Goal: Task Accomplishment & Management: Manage account settings

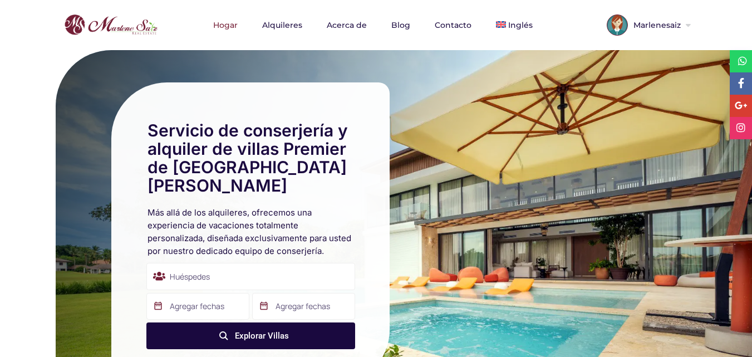
click at [720, 17] on div "Marlenesaiz Mi perfil Mis listados Agregar nuevo listado Favoritos Reservas Res…" at bounding box center [376, 25] width 752 height 50
click at [679, 26] on font "Marlenesaiz" at bounding box center [656, 25] width 47 height 10
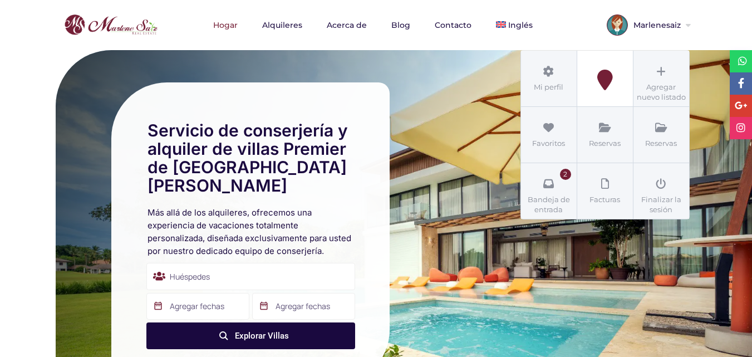
click at [609, 80] on icon at bounding box center [605, 80] width 50 height 21
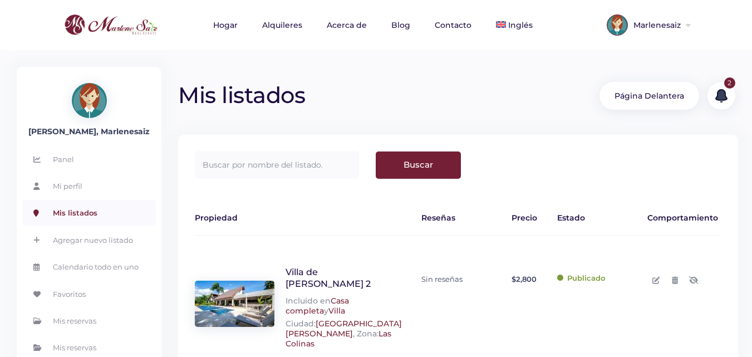
scroll to position [111, 0]
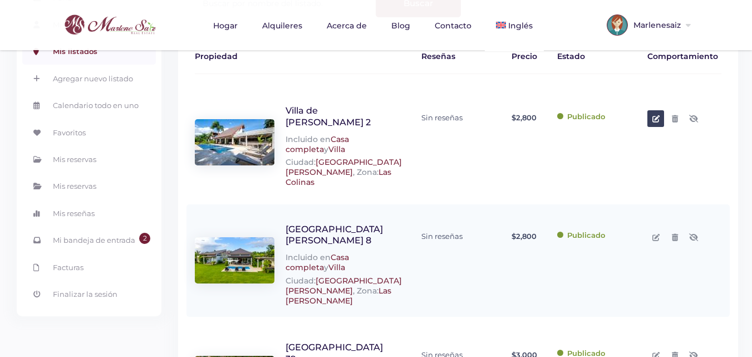
click at [655, 119] on icon at bounding box center [655, 118] width 7 height 7
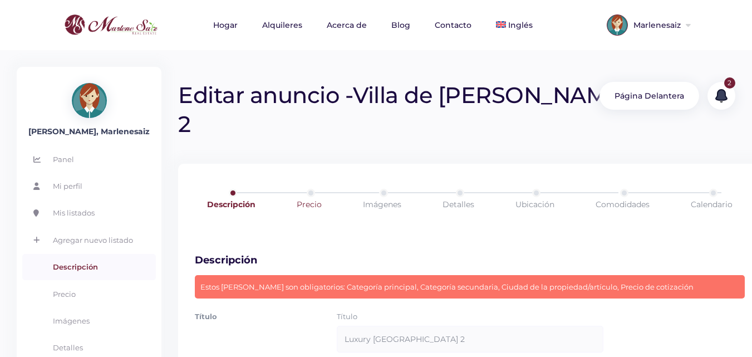
click at [308, 199] on font "Precio" at bounding box center [309, 204] width 25 height 10
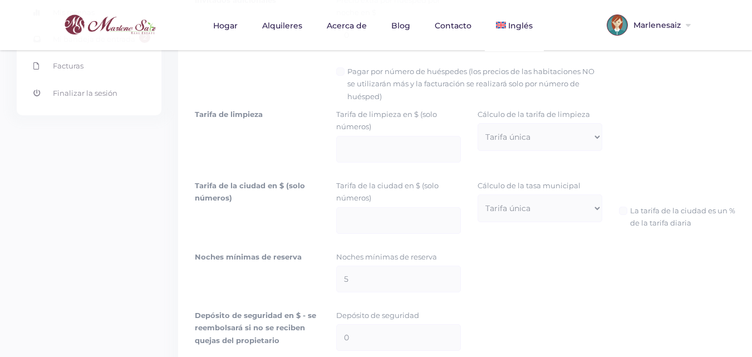
scroll to position [557, 0]
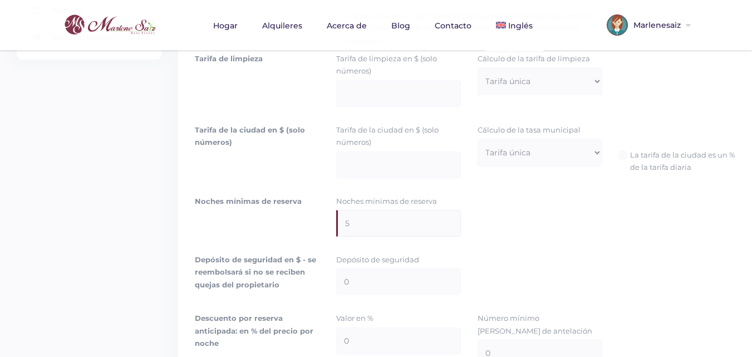
click at [382, 210] on input "5" at bounding box center [398, 223] width 125 height 27
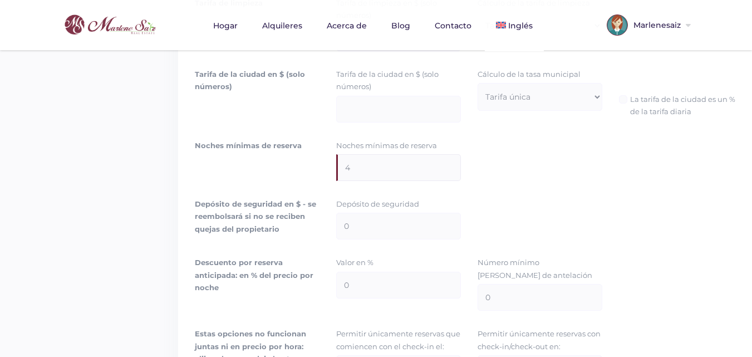
scroll to position [891, 0]
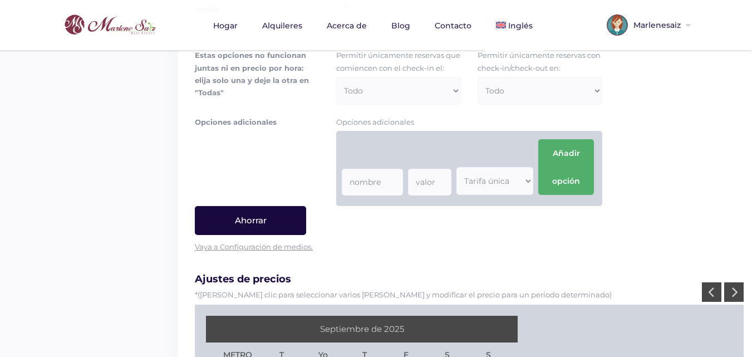
type input "4"
click at [267, 206] on input "Ahorrar" at bounding box center [250, 220] width 111 height 29
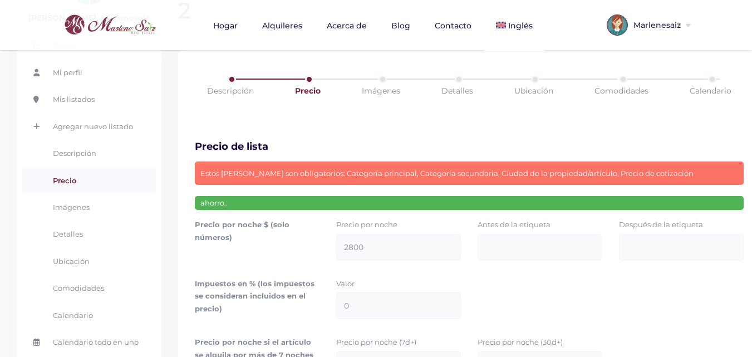
scroll to position [0, 0]
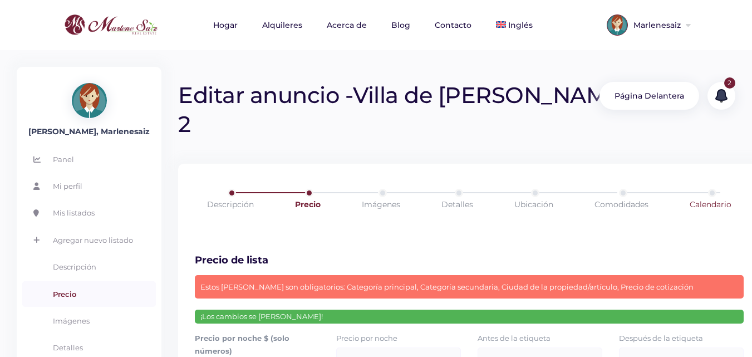
click at [699, 199] on font "Calendario" at bounding box center [711, 204] width 42 height 10
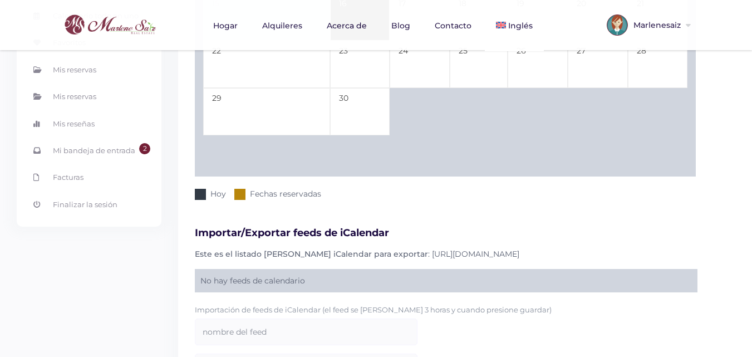
scroll to position [167, 0]
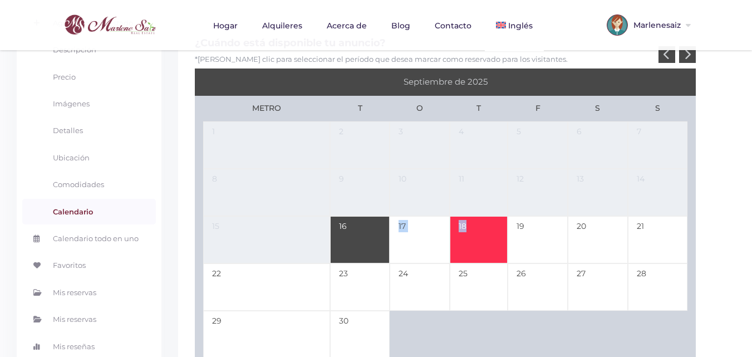
drag, startPoint x: 370, startPoint y: 215, endPoint x: 508, endPoint y: 208, distance: 138.8
click at [508, 216] on tr "15 16 17 18 19 20 21" at bounding box center [445, 239] width 484 height 47
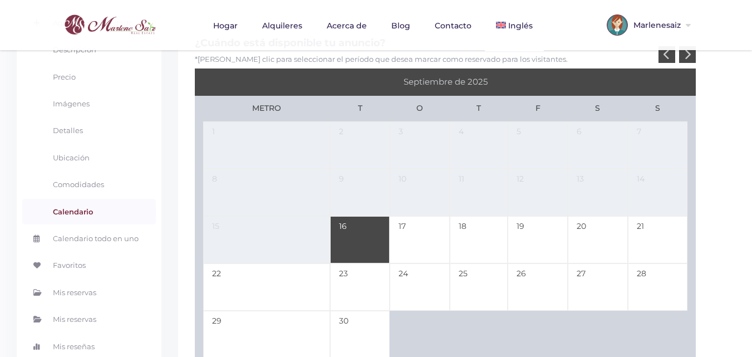
drag, startPoint x: 715, startPoint y: 175, endPoint x: 684, endPoint y: 174, distance: 31.2
click at [712, 175] on div "¿Cuándo está disponible tu anuncio? *Haga clic para seleccionar el período que …" at bounding box center [470, 362] width 585 height 685
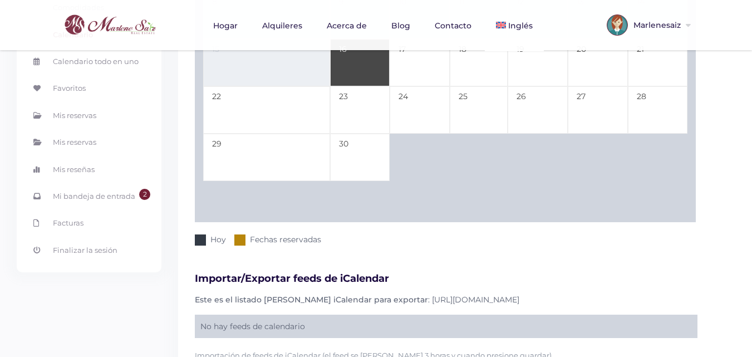
scroll to position [233, 0]
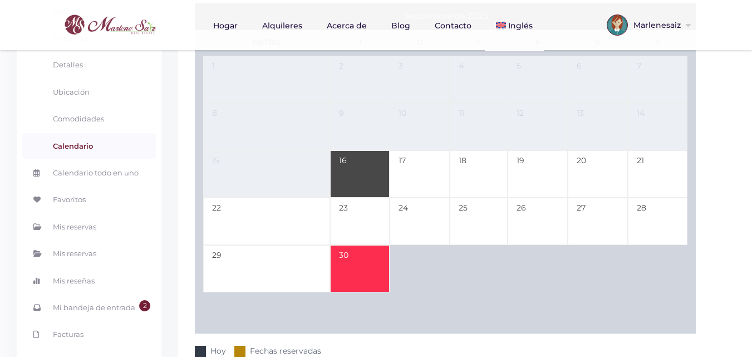
click at [361, 245] on td "30" at bounding box center [360, 268] width 60 height 47
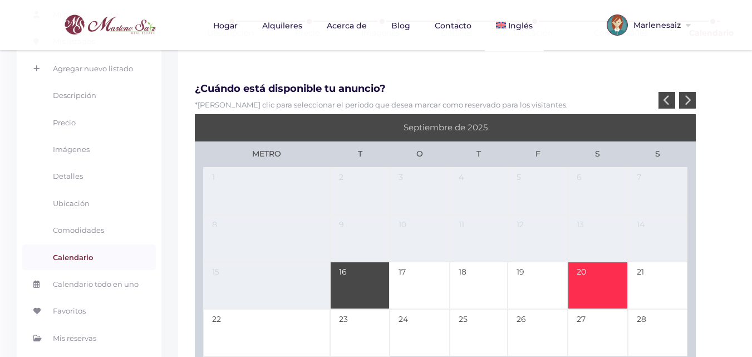
scroll to position [177, 0]
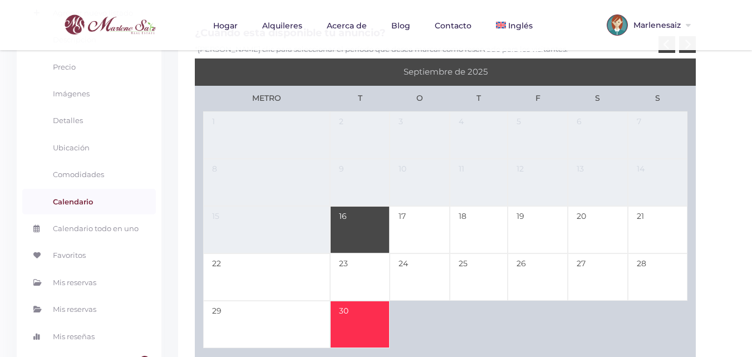
click at [368, 206] on td "16" at bounding box center [360, 229] width 60 height 47
type input "09-30-25"
type input "09-16-25"
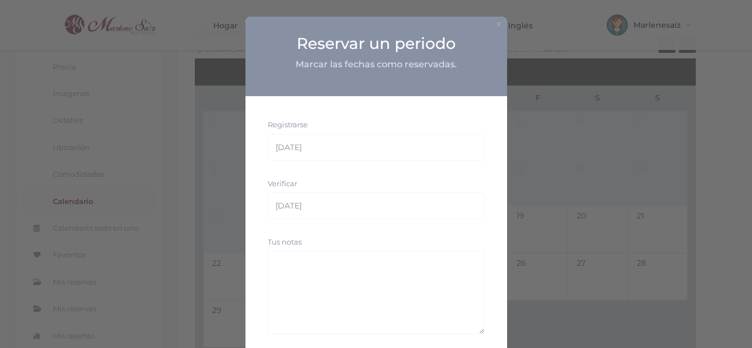
click at [495, 23] on font "×" at bounding box center [498, 24] width 7 height 14
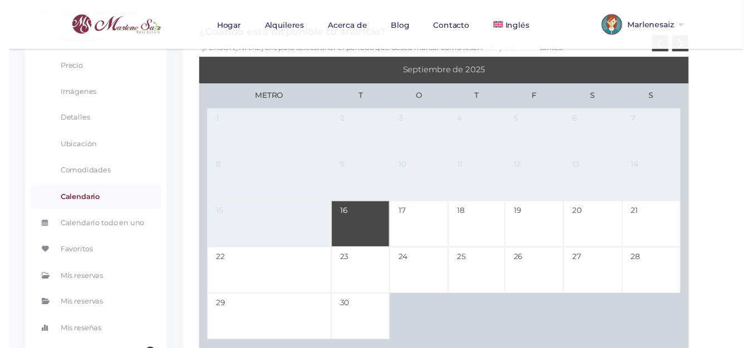
scroll to position [233, 0]
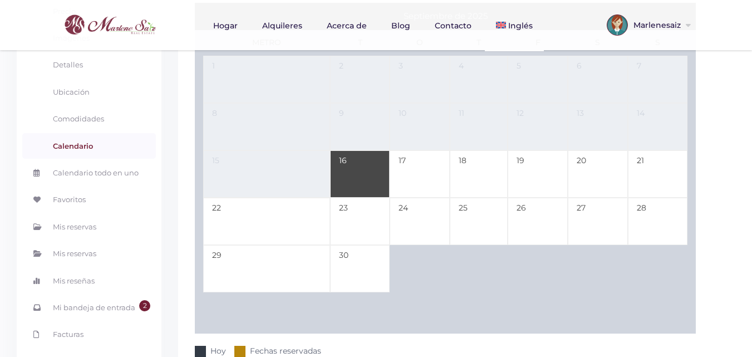
click at [356, 150] on td "16" at bounding box center [360, 173] width 60 height 47
click at [650, 198] on td "28" at bounding box center [658, 221] width 60 height 47
type input "09-16-25"
type input "09-28-25"
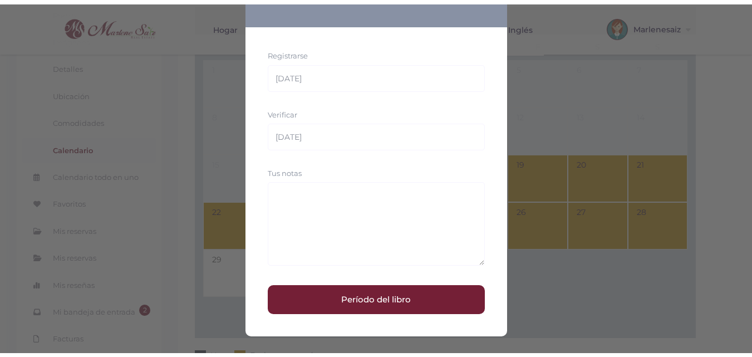
scroll to position [0, 0]
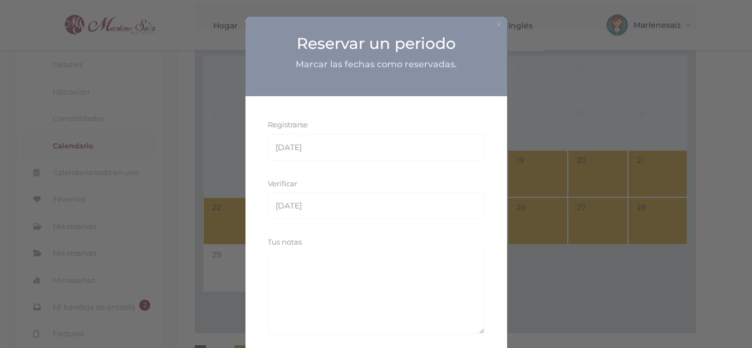
click at [495, 21] on font "×" at bounding box center [498, 24] width 7 height 14
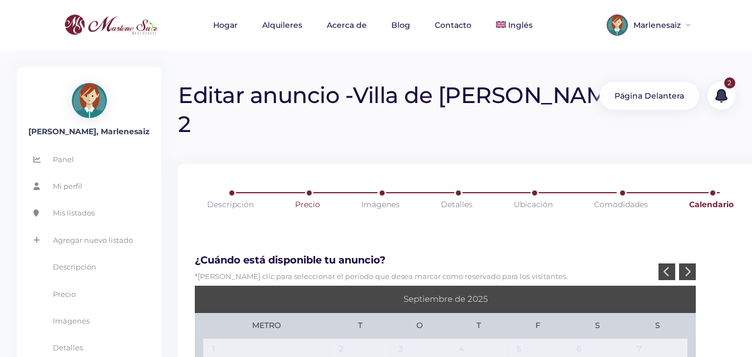
click at [306, 199] on font "Precio" at bounding box center [307, 204] width 25 height 10
click at [309, 199] on font "Precio" at bounding box center [307, 204] width 25 height 10
click at [306, 199] on font "Precio" at bounding box center [307, 204] width 25 height 10
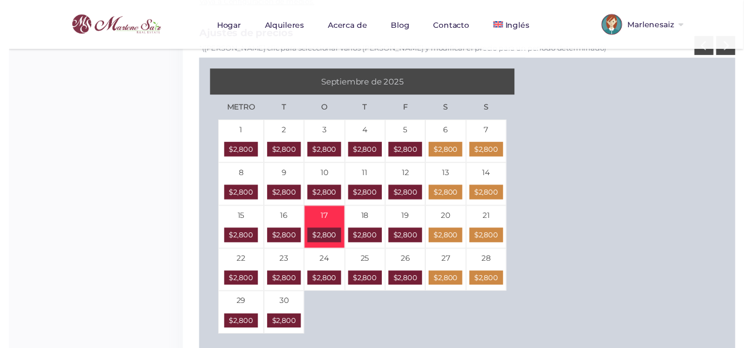
scroll to position [1081, 0]
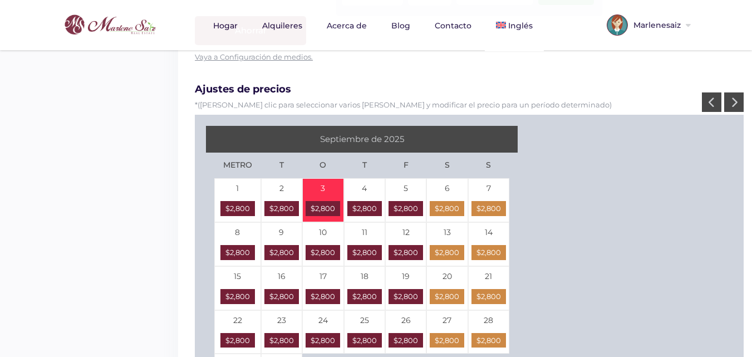
click at [327, 201] on span "$2,800" at bounding box center [323, 208] width 35 height 14
click at [445, 336] on font "$2,800" at bounding box center [447, 340] width 24 height 9
type input "[DATE]"
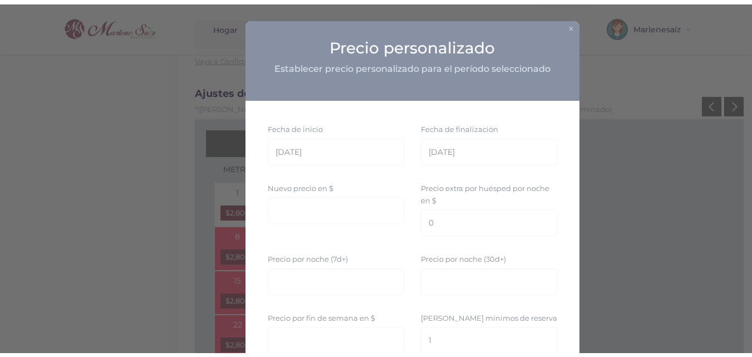
scroll to position [969, 0]
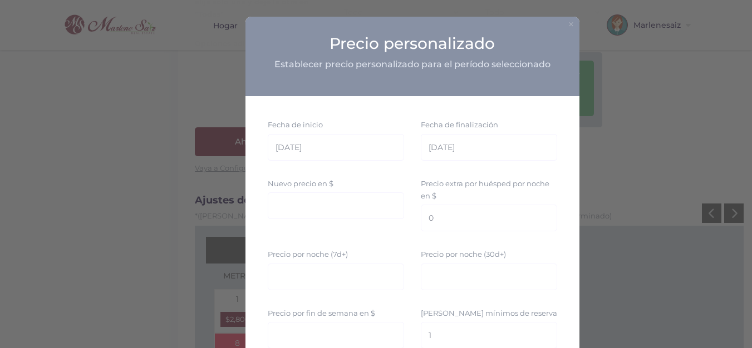
click at [569, 26] on font "×" at bounding box center [571, 24] width 7 height 14
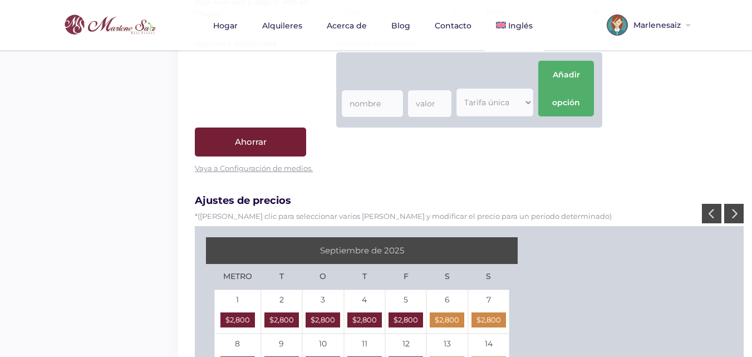
click at [734, 208] on icon at bounding box center [734, 213] width 7 height 11
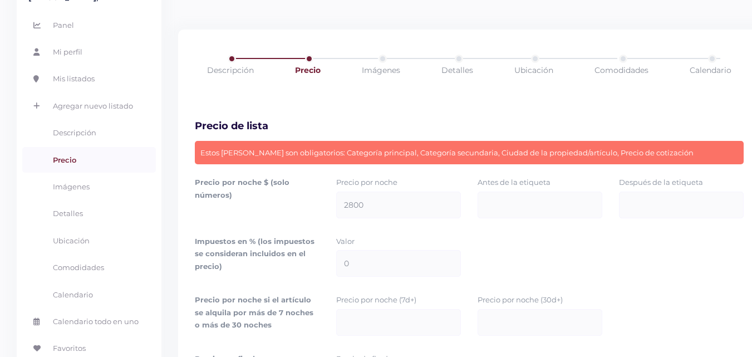
scroll to position [0, 0]
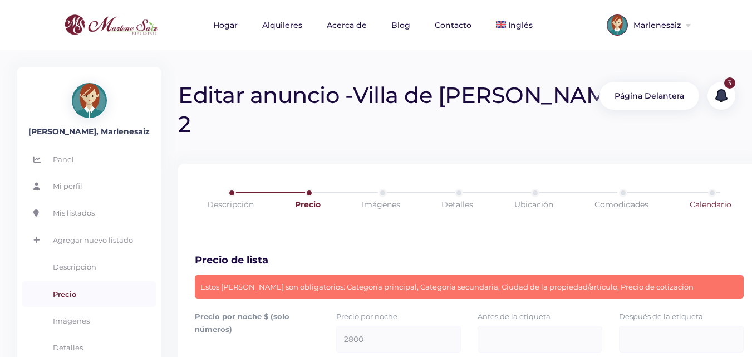
click at [710, 189] on link "Calendario" at bounding box center [710, 204] width 86 height 31
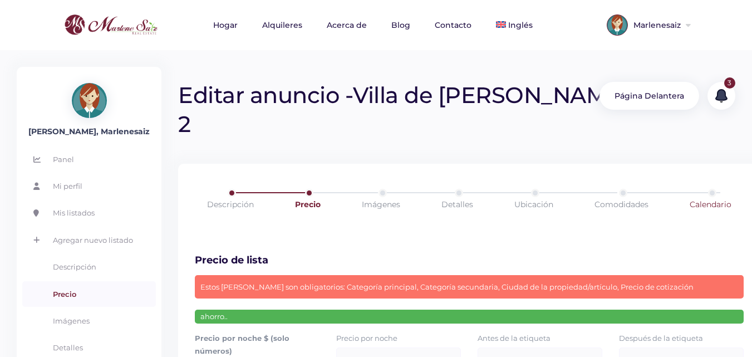
click at [710, 199] on font "Calendario" at bounding box center [711, 204] width 42 height 10
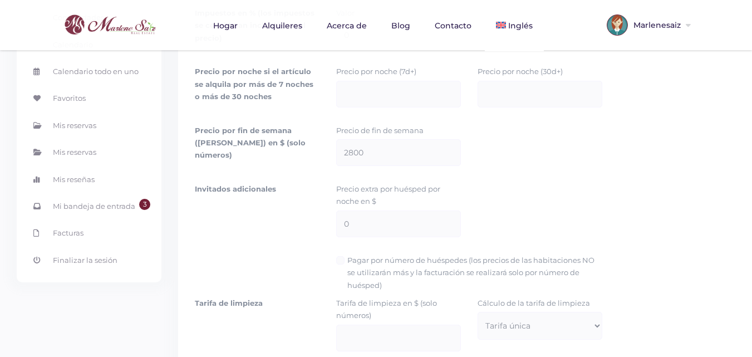
scroll to position [445, 0]
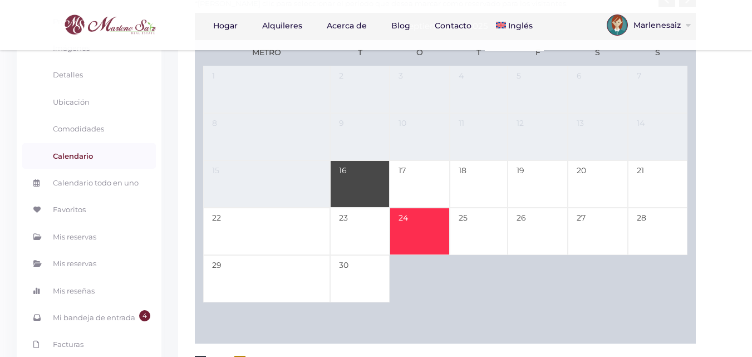
scroll to position [56, 0]
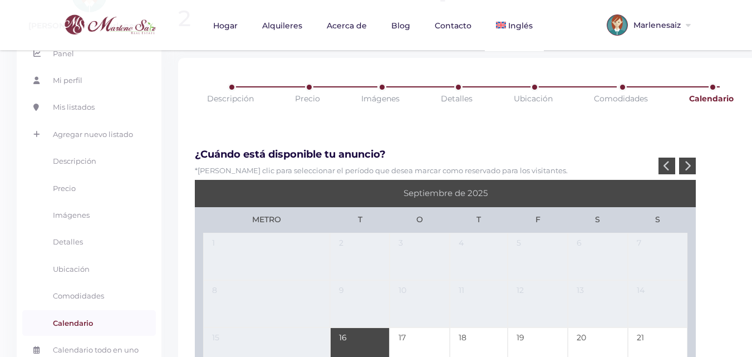
click at [686, 160] on icon at bounding box center [687, 165] width 7 height 11
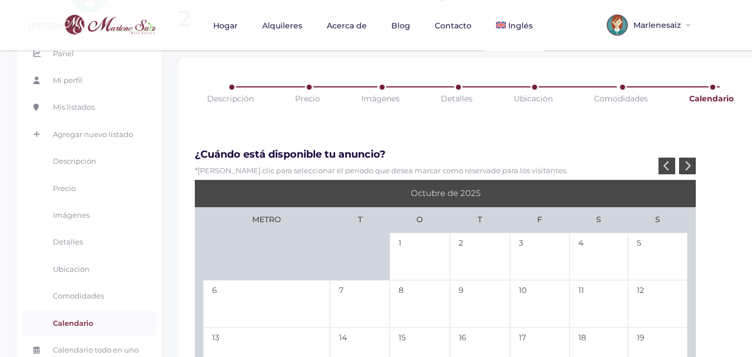
click at [686, 160] on icon at bounding box center [687, 165] width 7 height 11
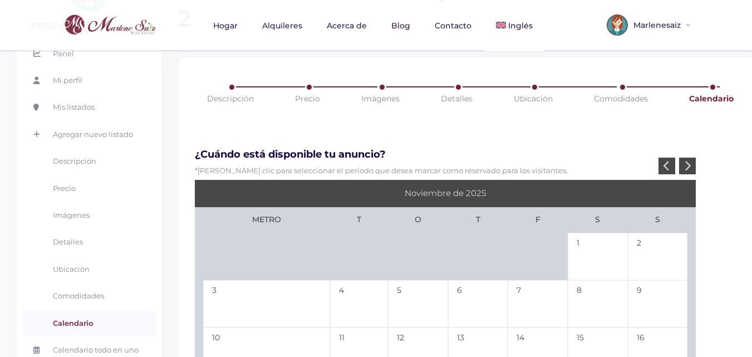
click at [686, 160] on icon at bounding box center [687, 165] width 7 height 11
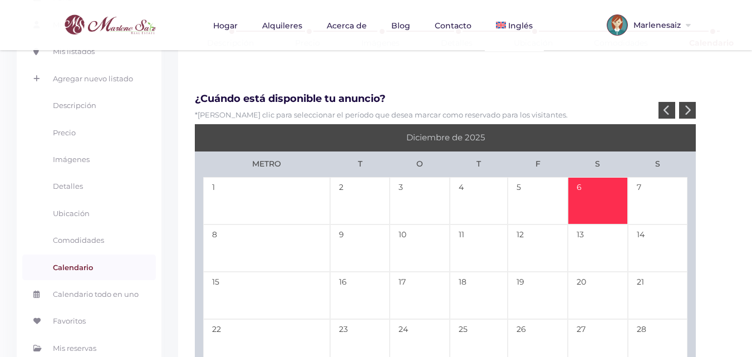
scroll to position [223, 0]
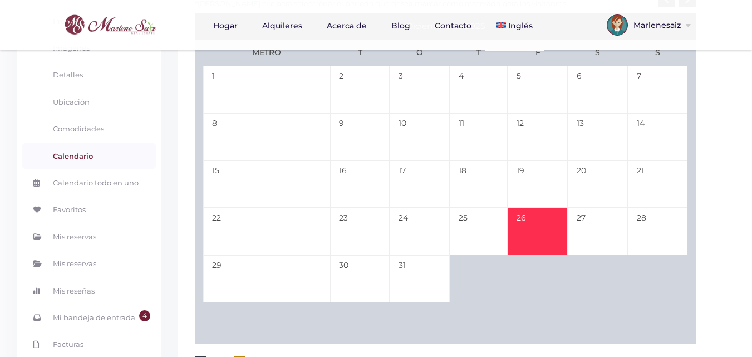
click at [529, 208] on td "26" at bounding box center [538, 231] width 60 height 47
click at [586, 208] on td "27" at bounding box center [598, 231] width 60 height 47
type input "12-26-25"
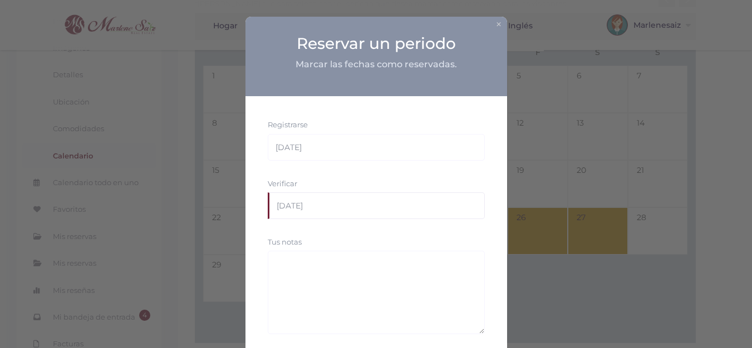
click at [308, 204] on input "12-27-25" at bounding box center [376, 206] width 217 height 27
click at [495, 24] on font "×" at bounding box center [498, 24] width 7 height 14
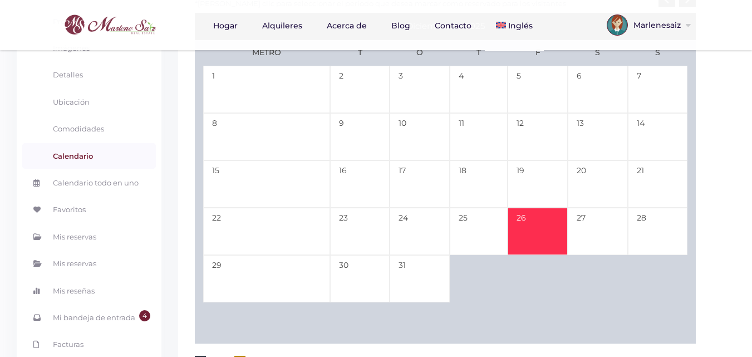
click at [527, 208] on td "26" at bounding box center [538, 231] width 60 height 47
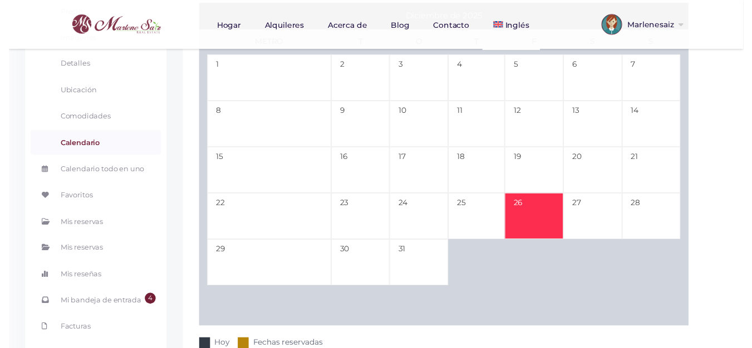
scroll to position [121, 0]
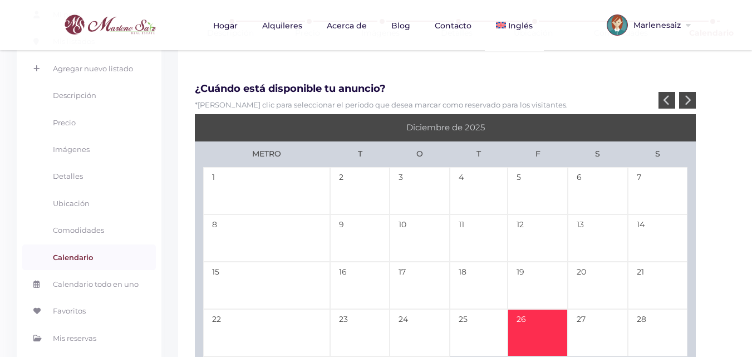
click at [693, 92] on div at bounding box center [687, 100] width 17 height 17
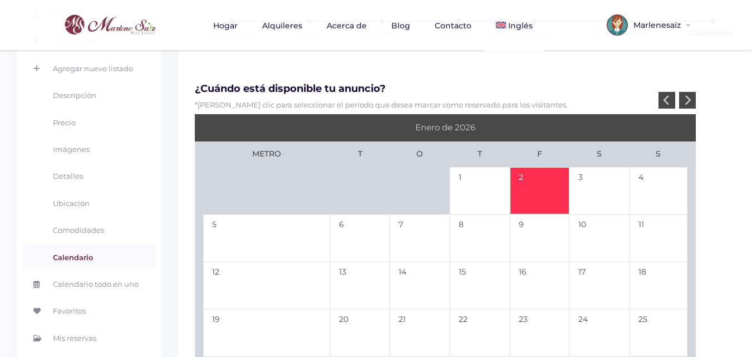
click at [549, 167] on td "2" at bounding box center [540, 190] width 60 height 47
type input "01-02-26"
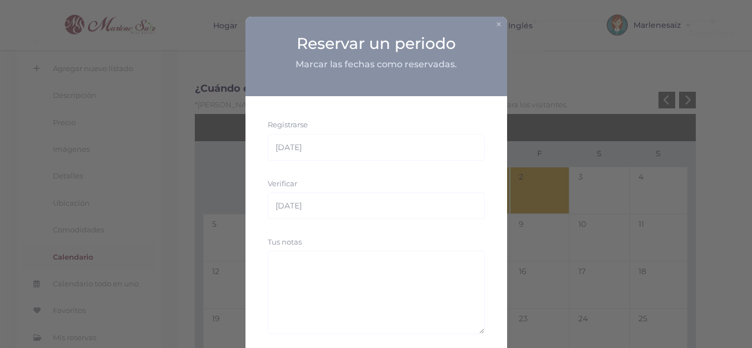
scroll to position [73, 0]
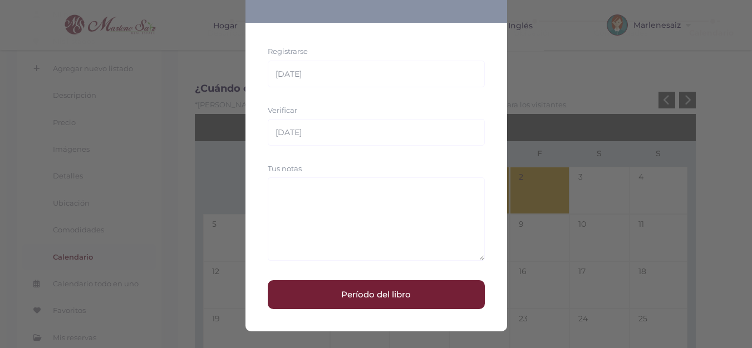
click at [436, 294] on button "Período del libro" at bounding box center [376, 295] width 217 height 29
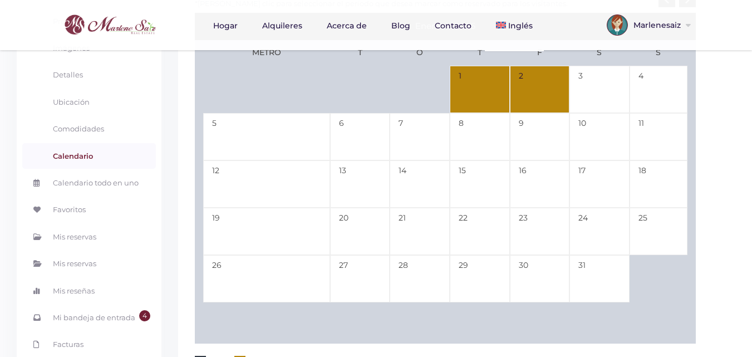
scroll to position [278, 0]
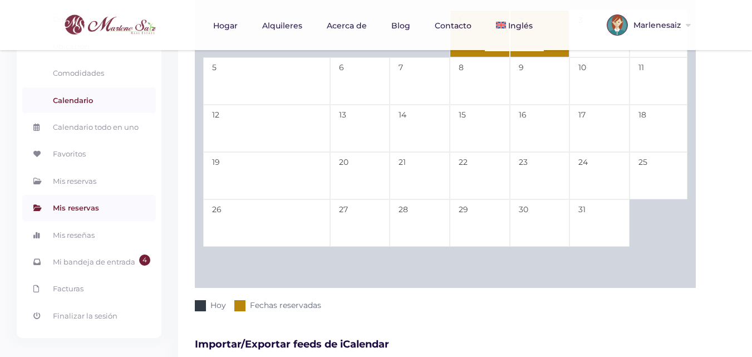
click at [87, 208] on font "Mis reservas" at bounding box center [76, 207] width 46 height 9
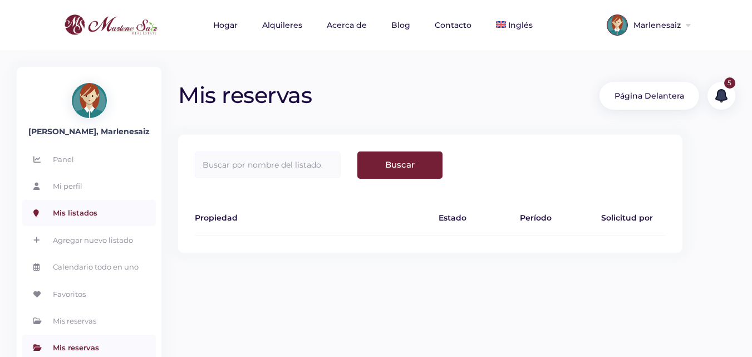
scroll to position [56, 0]
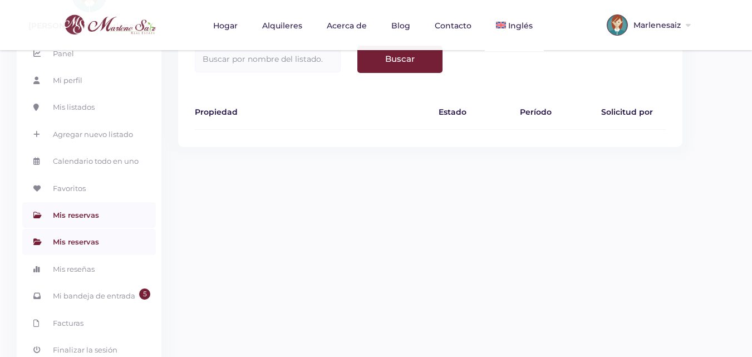
click at [87, 214] on font "Mis reservas" at bounding box center [76, 214] width 46 height 9
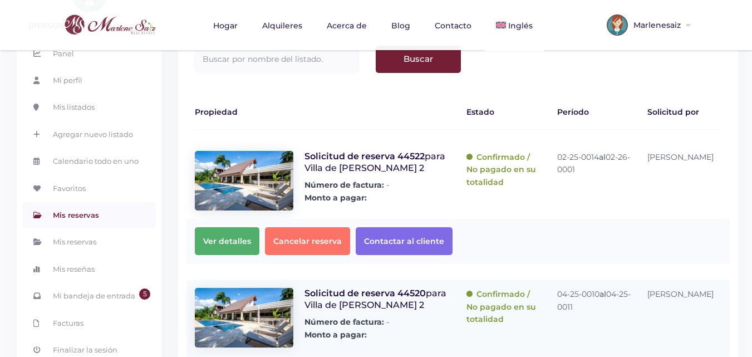
scroll to position [111, 0]
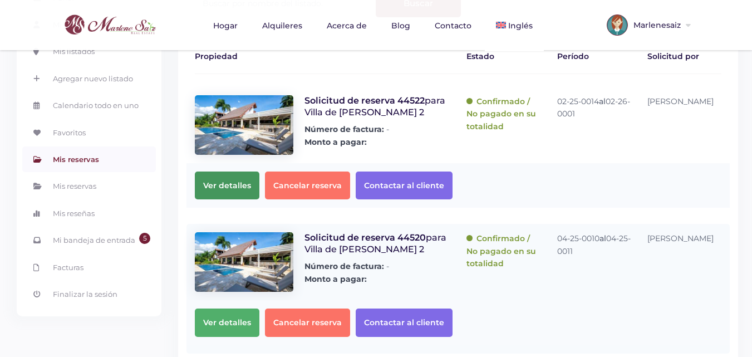
click at [244, 177] on span "Ver detalles" at bounding box center [227, 185] width 65 height 28
click at [238, 188] on font "tratamiento.." at bounding box center [229, 185] width 52 height 10
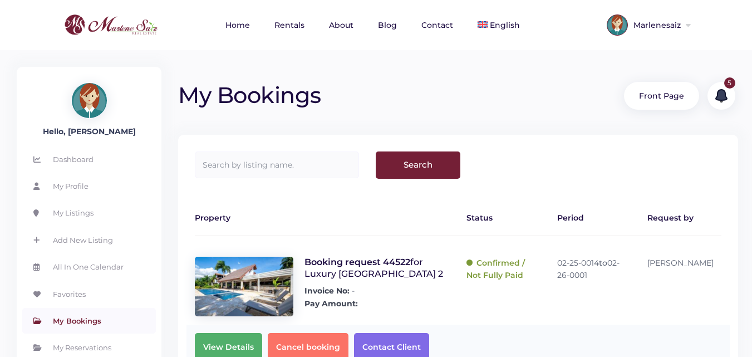
scroll to position [111, 0]
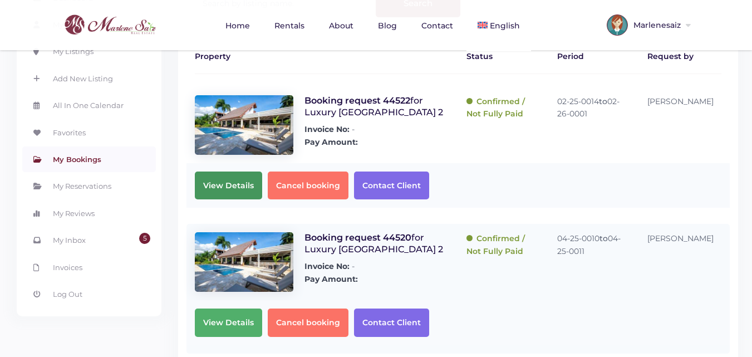
click at [239, 184] on span "View Details" at bounding box center [228, 185] width 67 height 28
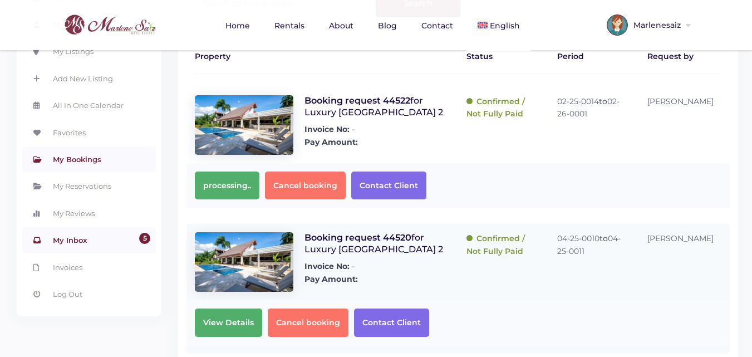
click at [102, 241] on link "5 My Inbox" at bounding box center [89, 240] width 134 height 26
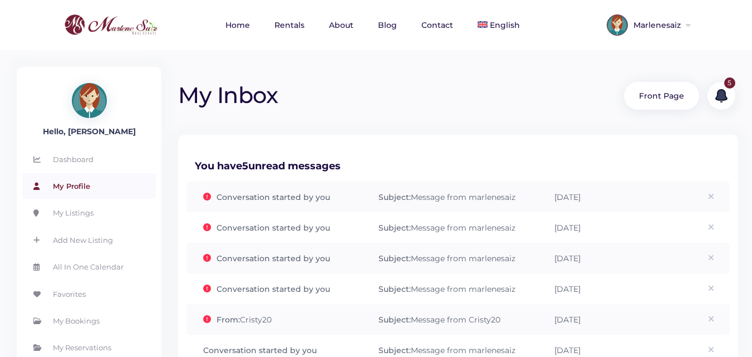
click at [73, 183] on link "My Profile" at bounding box center [89, 186] width 134 height 26
